Goal: Task Accomplishment & Management: Use online tool/utility

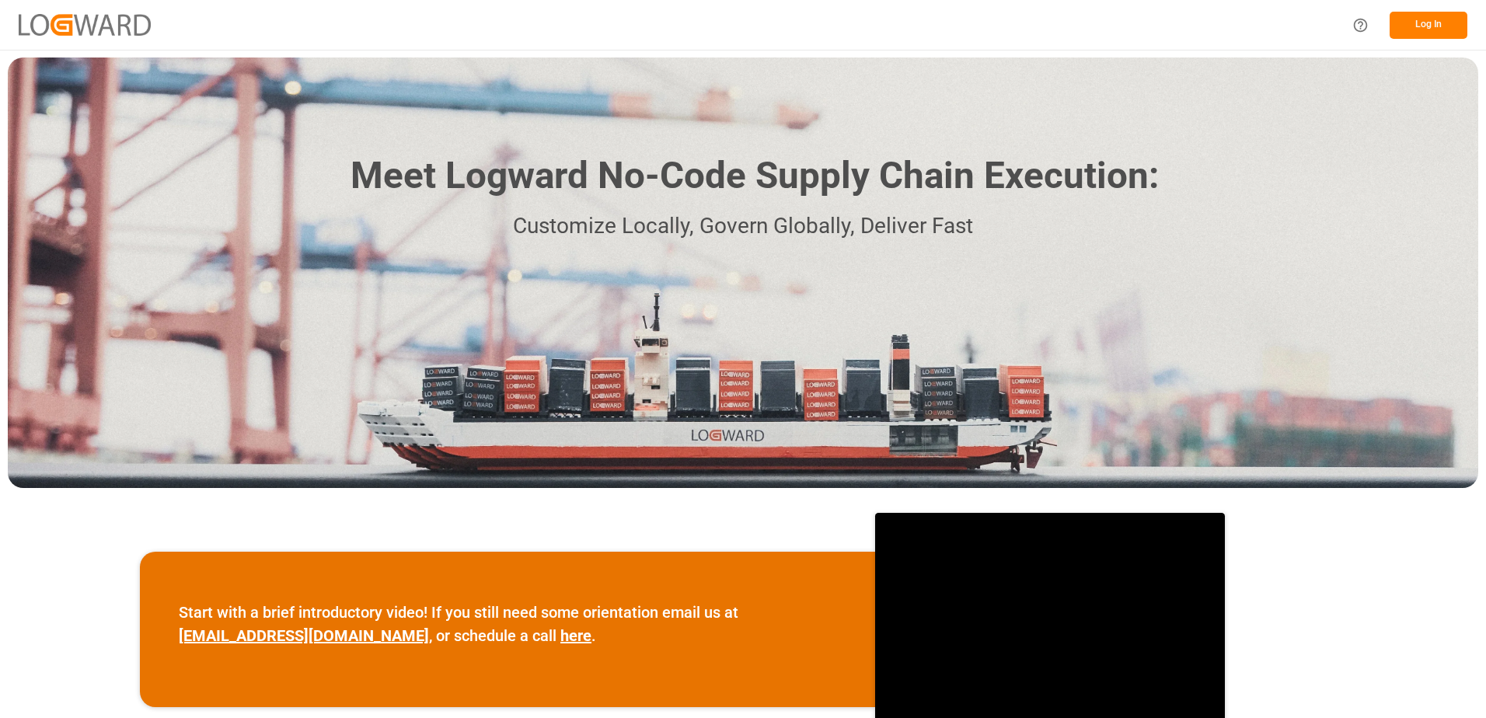
click at [1424, 24] on button "Log In" at bounding box center [1429, 25] width 78 height 27
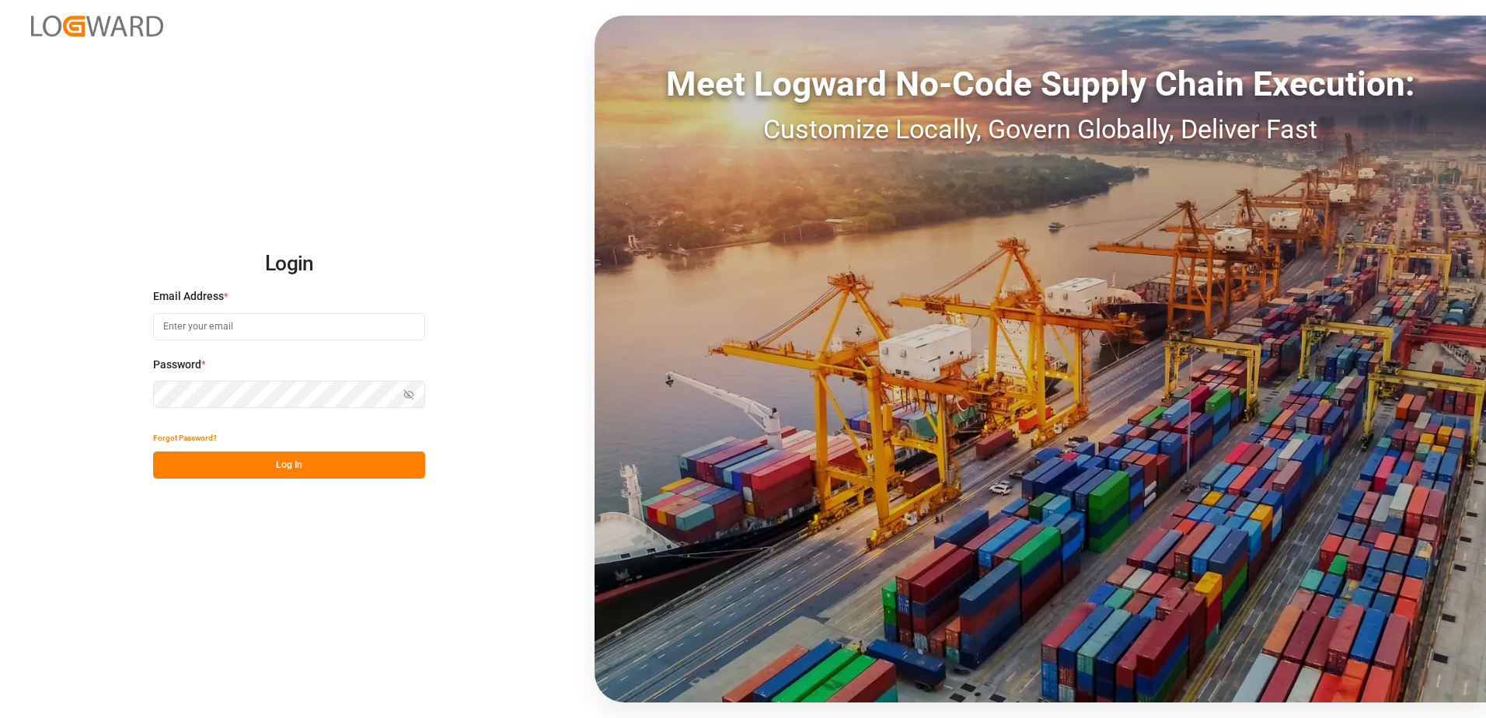
click at [225, 327] on input at bounding box center [289, 326] width 272 height 27
type input "[PERSON_NAME][EMAIL_ADDRESS][DOMAIN_NAME]"
click at [144, 392] on div "Login Email Address * [EMAIL_ADDRESS][DOMAIN_NAME] Password * Show password For…" at bounding box center [743, 359] width 1486 height 718
click at [171, 468] on button "Log In" at bounding box center [289, 465] width 272 height 27
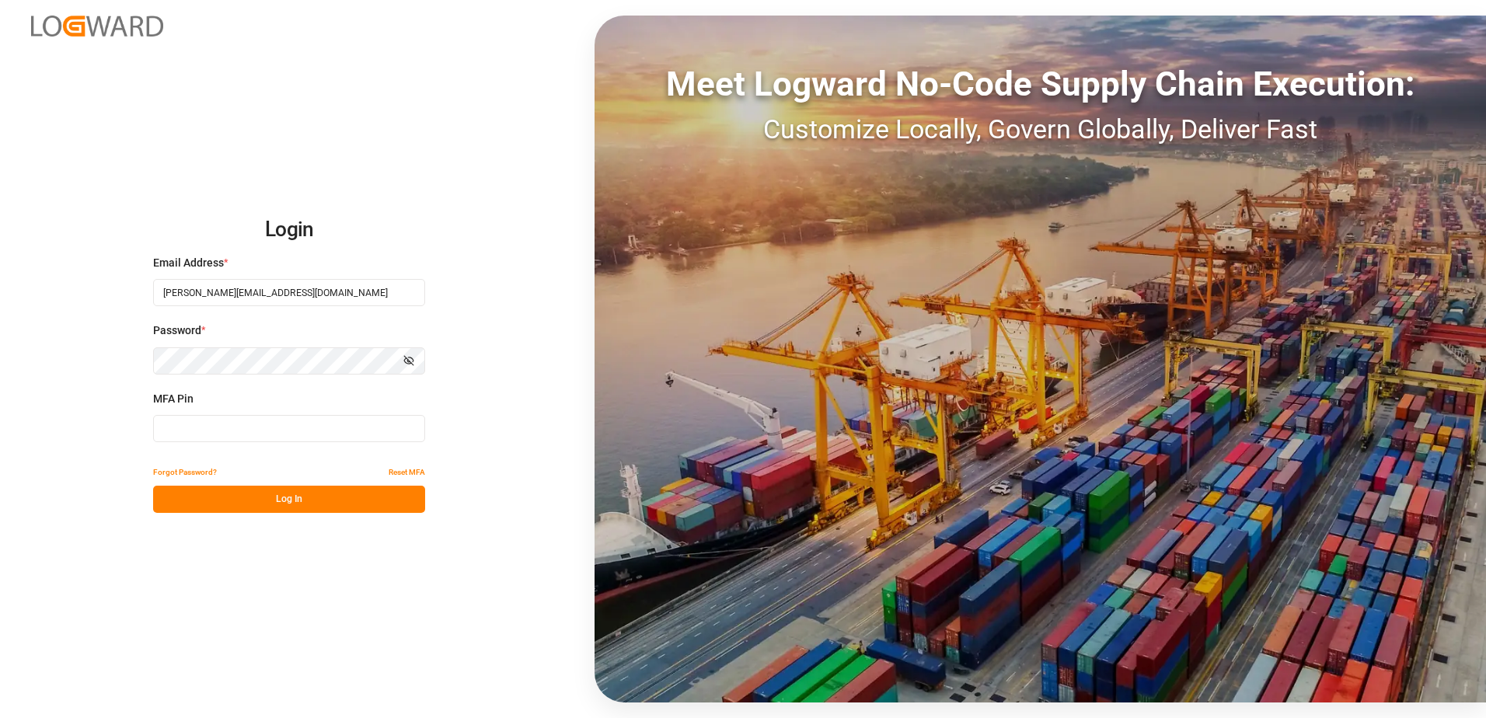
click at [194, 429] on input at bounding box center [289, 428] width 272 height 27
type input "616834"
click at [236, 502] on button "Log In" at bounding box center [289, 499] width 272 height 27
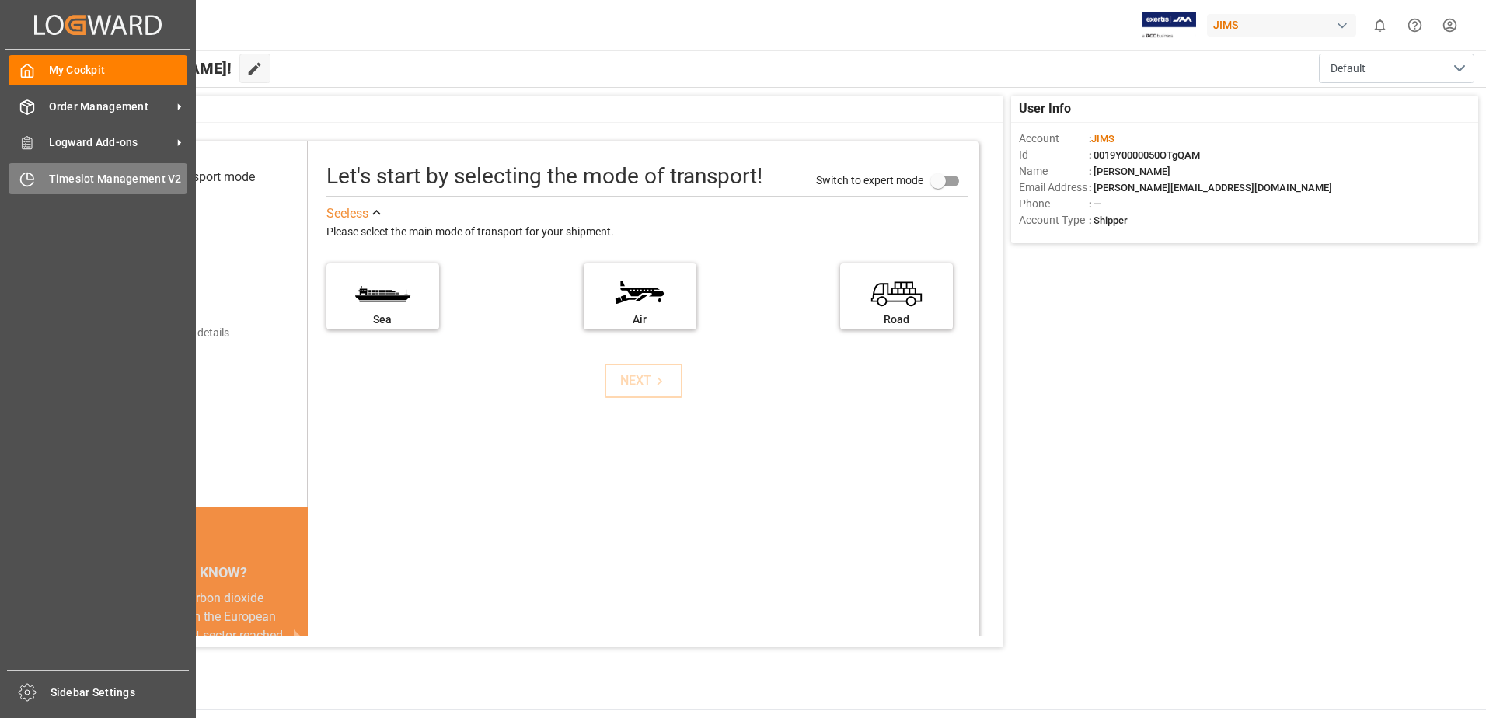
click at [77, 179] on span "Timeslot Management V2" at bounding box center [118, 179] width 139 height 16
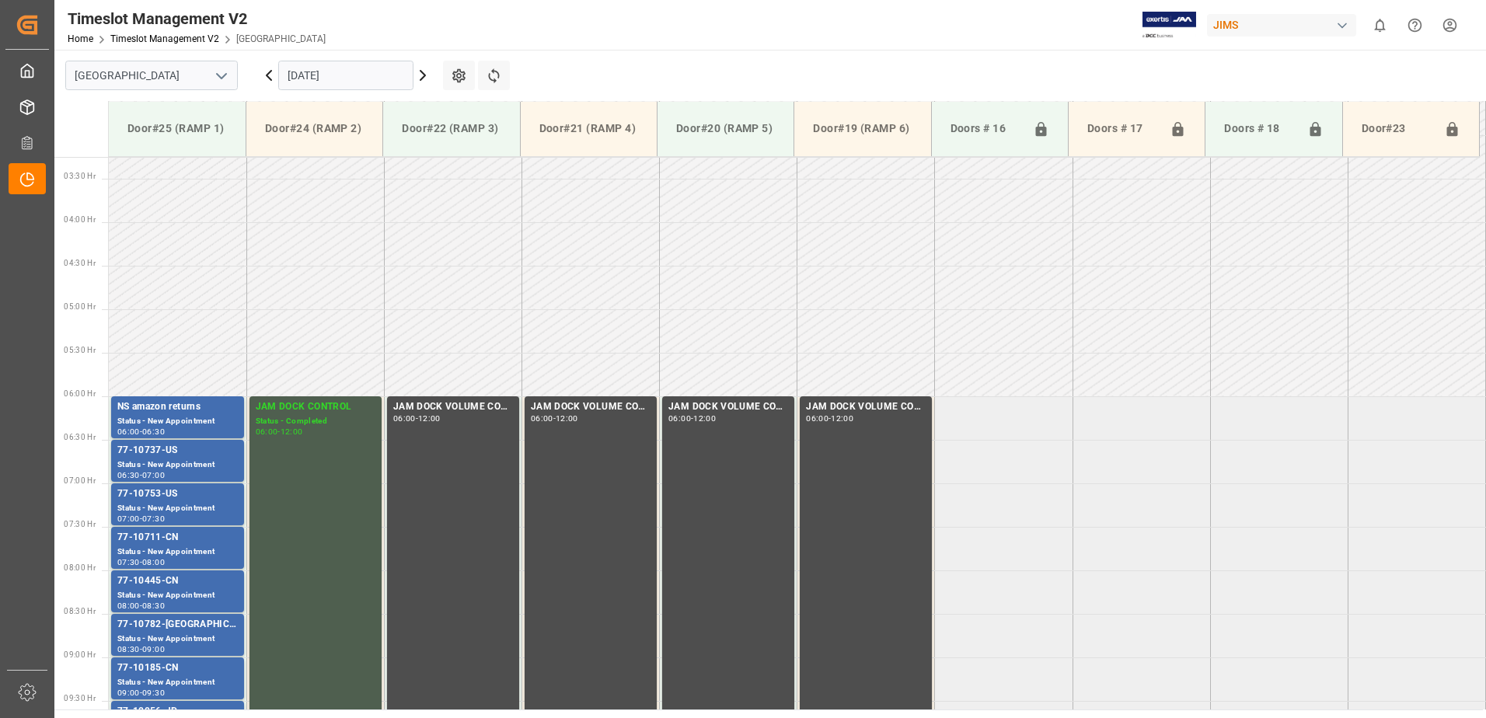
scroll to position [426, 0]
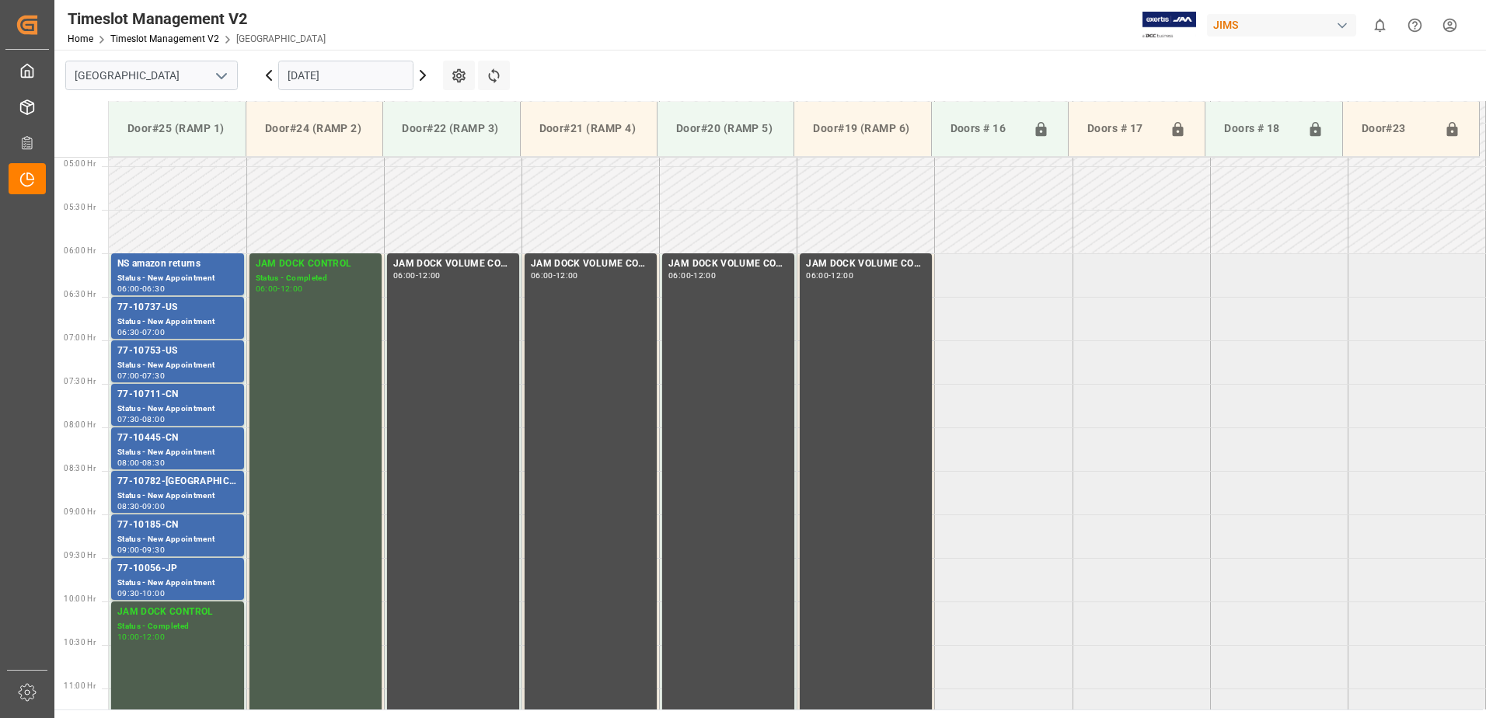
click at [372, 72] on input "[DATE]" at bounding box center [345, 76] width 135 height 30
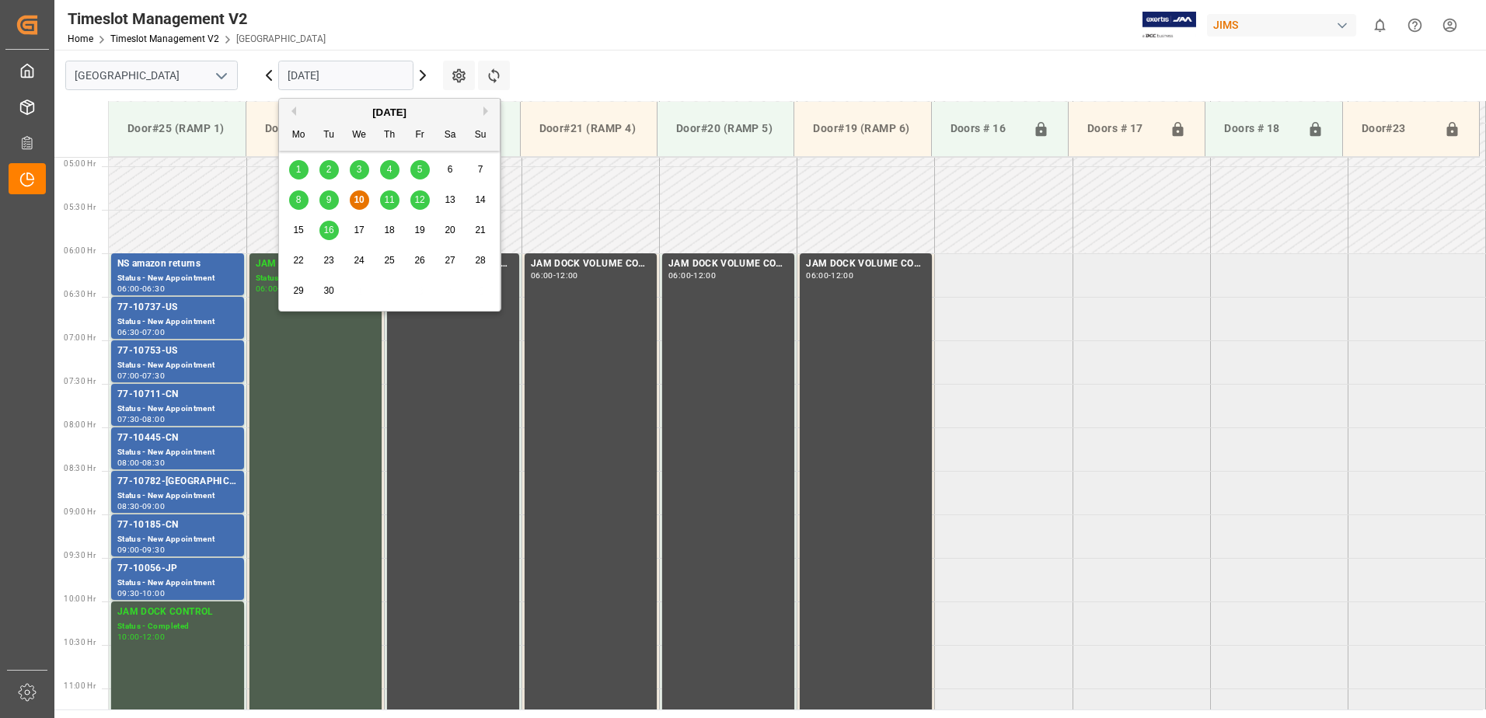
click at [394, 202] on span "11" at bounding box center [389, 199] width 10 height 11
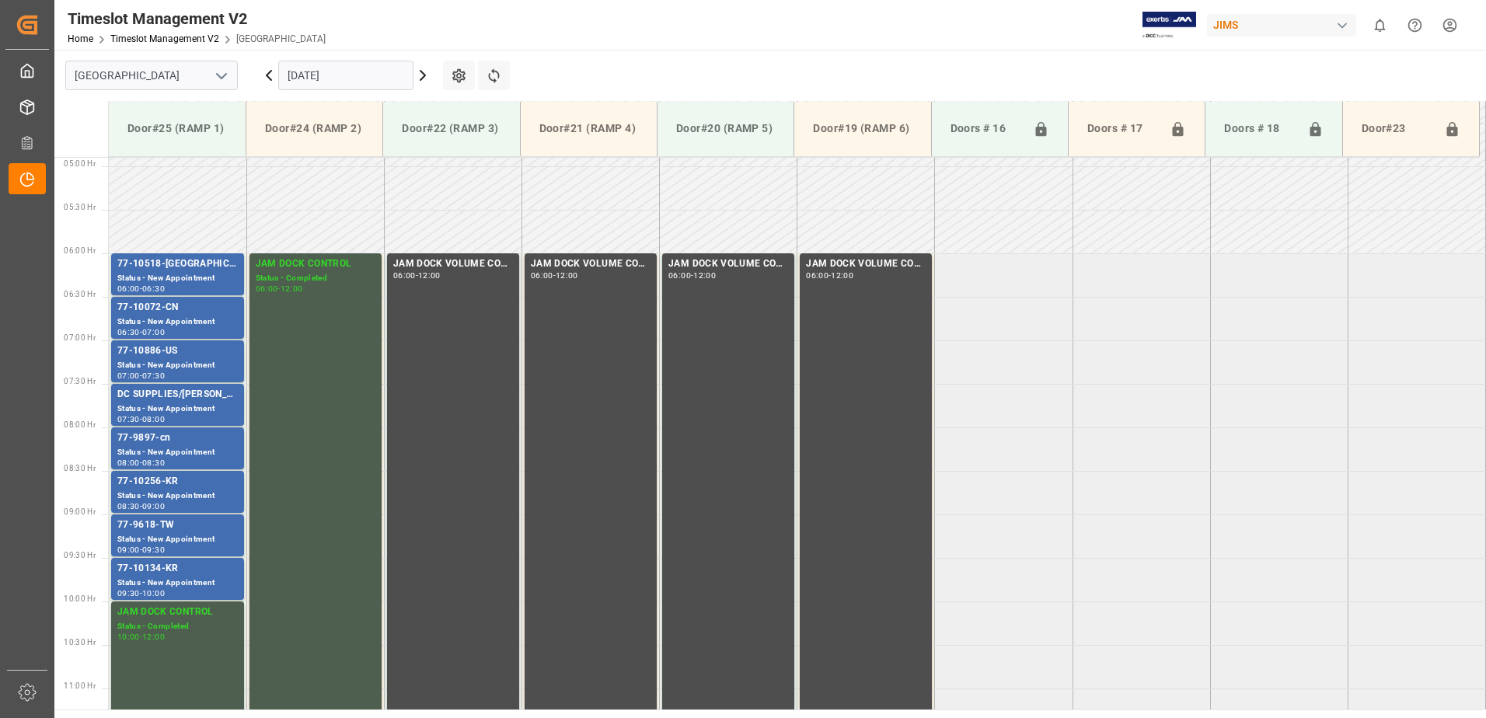
click at [346, 73] on input "[DATE]" at bounding box center [345, 76] width 135 height 30
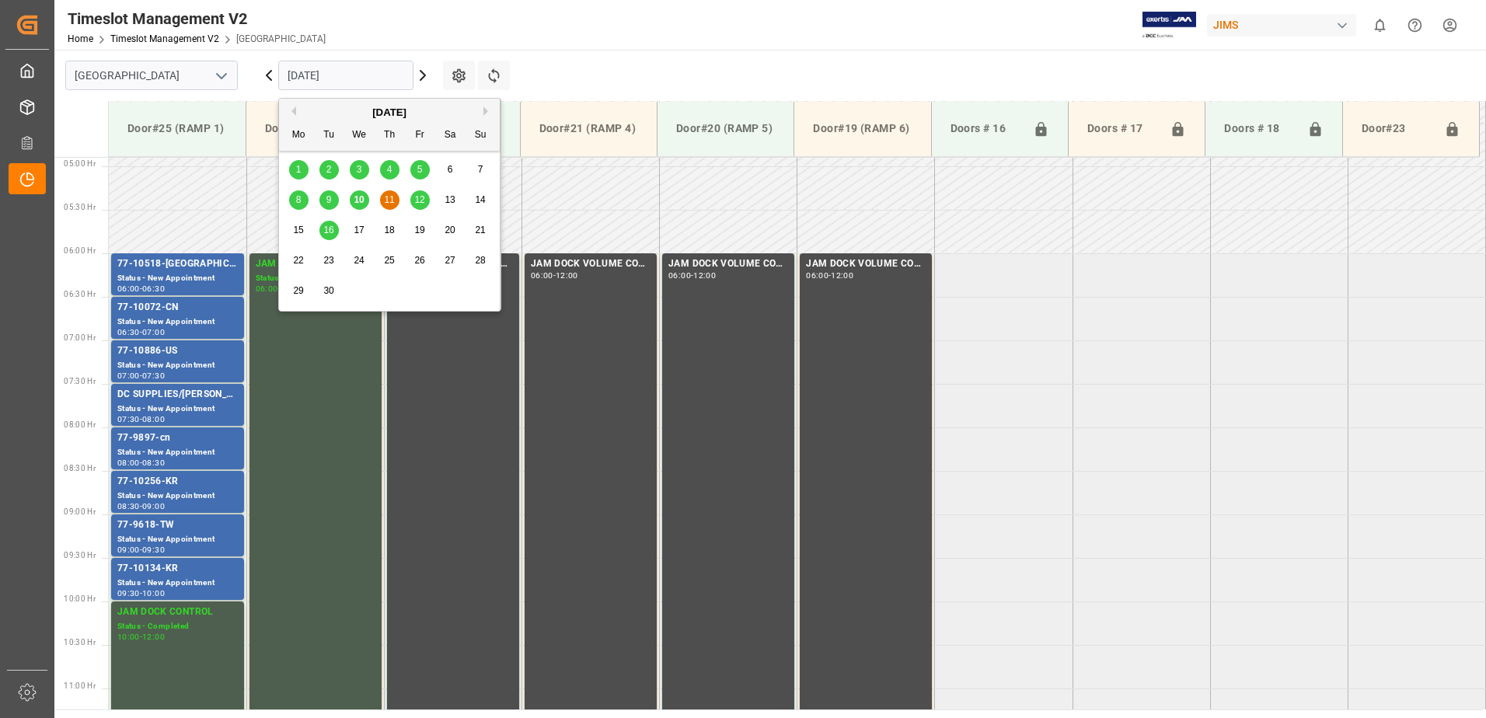
click at [423, 201] on span "12" at bounding box center [419, 199] width 10 height 11
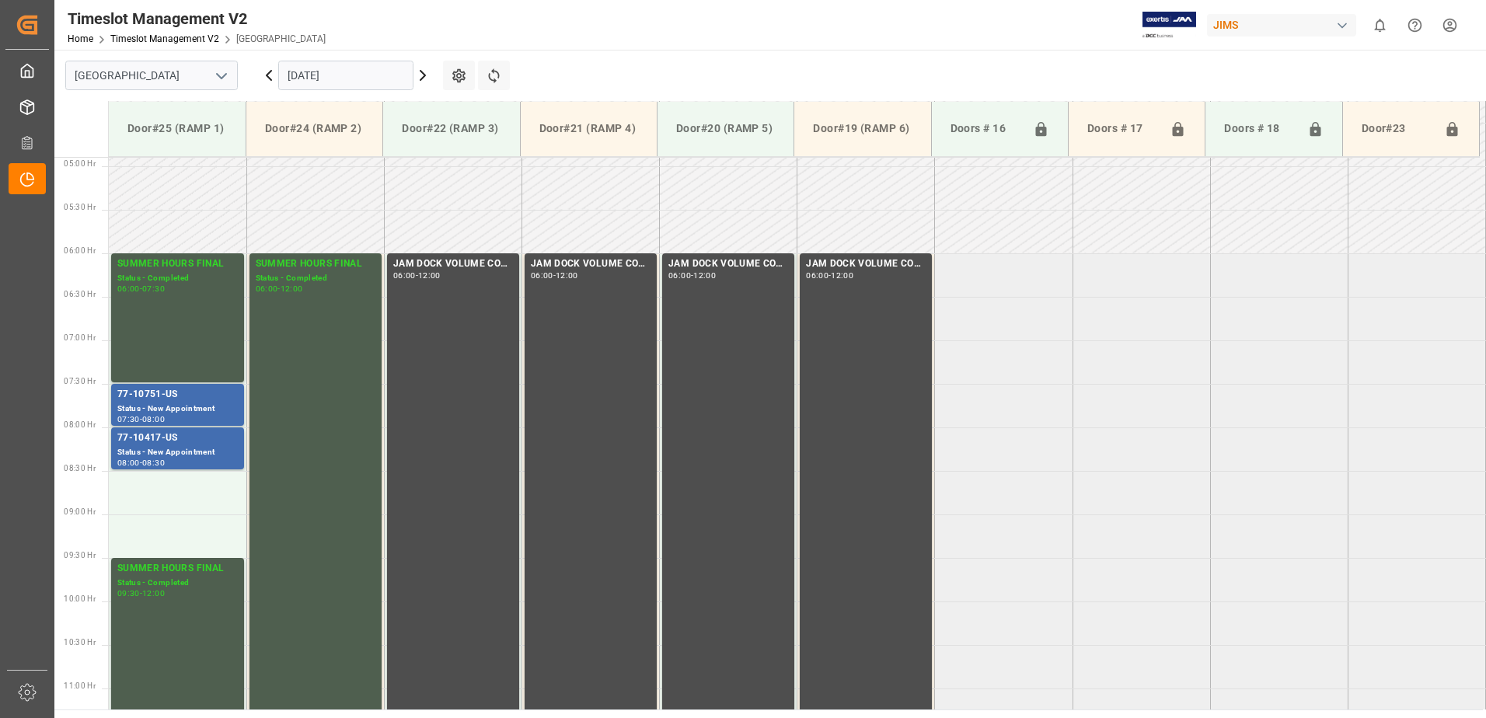
click at [360, 72] on input "[DATE]" at bounding box center [345, 76] width 135 height 30
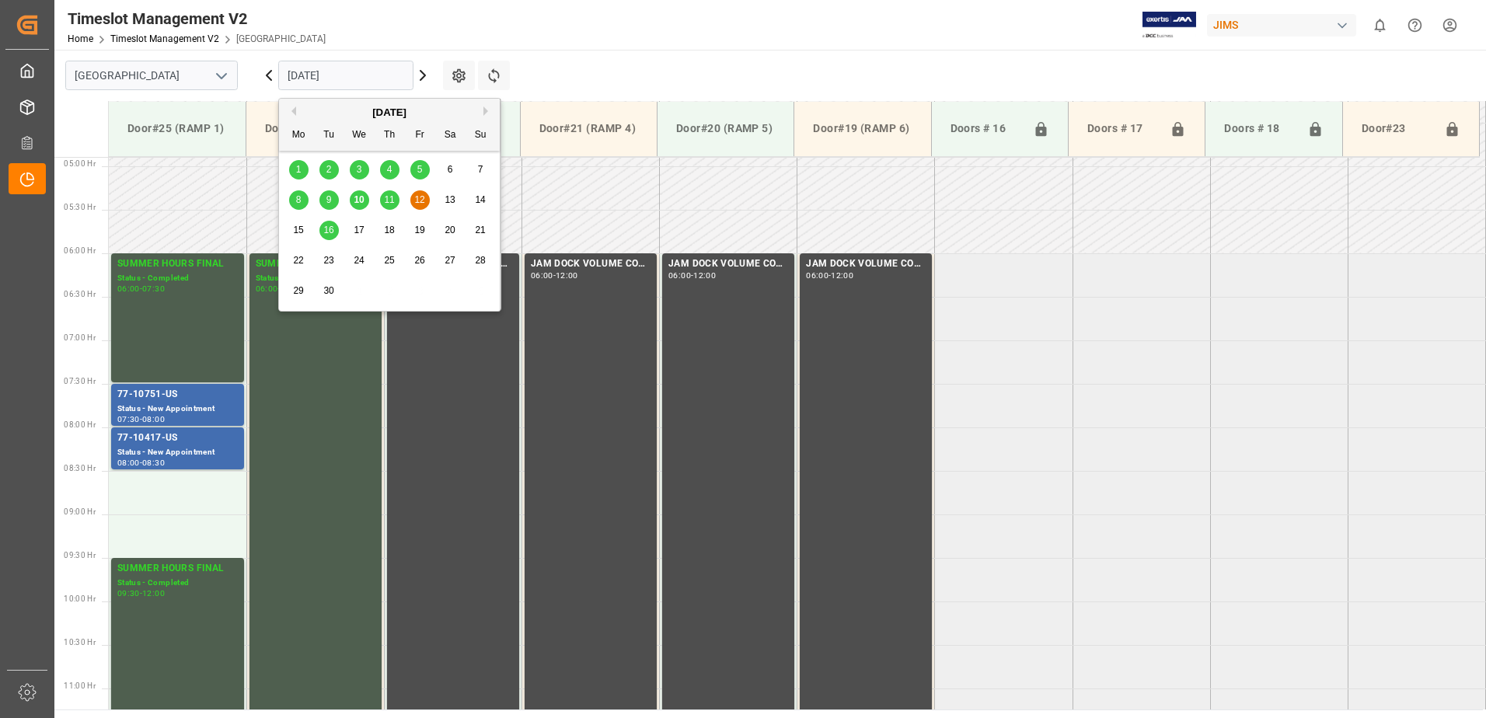
click at [331, 229] on span "16" at bounding box center [328, 230] width 10 height 11
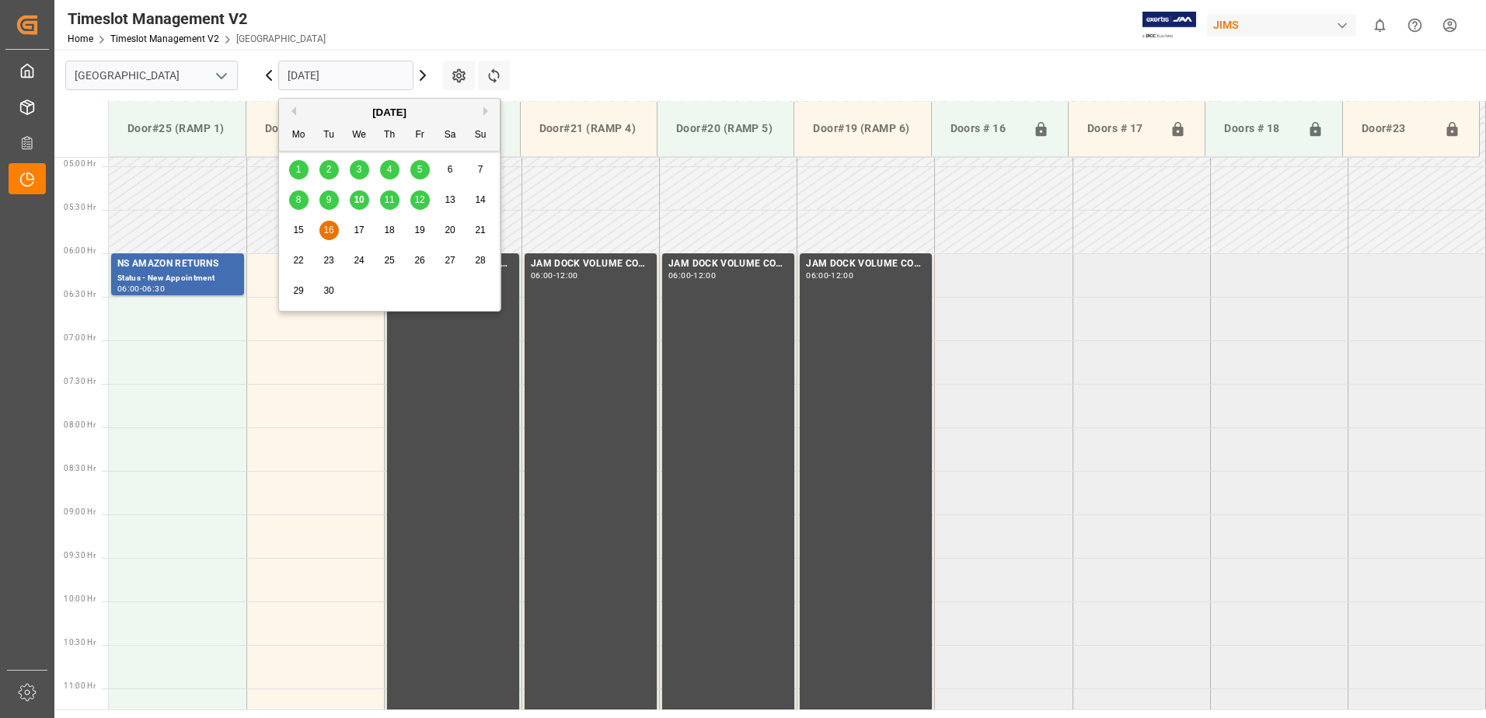
click at [347, 77] on input "[DATE]" at bounding box center [345, 76] width 135 height 30
click at [358, 201] on span "10" at bounding box center [359, 199] width 10 height 11
